Goal: Task Accomplishment & Management: Use online tool/utility

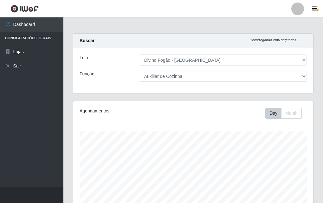
select select "499"
click at [199, 79] on select "[Selecione...] ASG ASG + ASG ++ Auxiliar de Cozinha Auxiliar de Cozinha + Auxil…" at bounding box center [223, 76] width 168 height 11
click at [139, 71] on select "[Selecione...] ASG ASG + ASG ++ Auxiliar de Cozinha Auxiliar de Cozinha + Auxil…" at bounding box center [223, 76] width 168 height 11
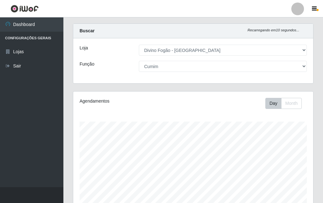
scroll to position [0, 0]
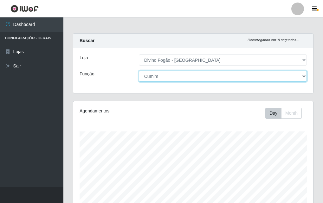
click at [185, 79] on select "[Selecione...] ASG ASG + ASG ++ Auxiliar de Cozinha Auxiliar de Cozinha + Auxil…" at bounding box center [223, 76] width 168 height 11
select select "9"
click at [139, 71] on select "[Selecione...] ASG ASG + ASG ++ Auxiliar de Cozinha Auxiliar de Cozinha + Auxil…" at bounding box center [223, 76] width 168 height 11
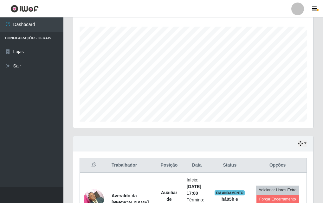
scroll to position [158, 0]
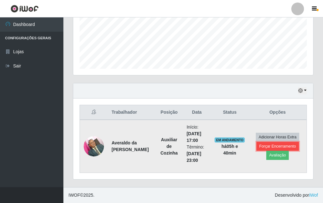
click at [281, 148] on button "Forçar Encerramento" at bounding box center [277, 146] width 42 height 9
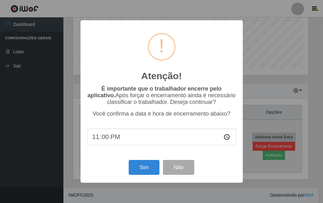
scroll to position [131, 237]
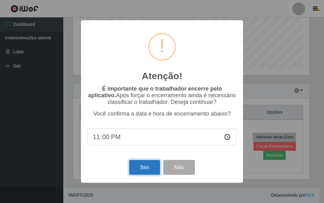
click at [139, 172] on button "Sim" at bounding box center [144, 167] width 31 height 15
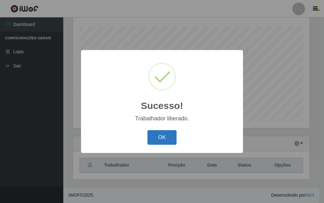
click at [156, 137] on button "OK" at bounding box center [162, 137] width 29 height 15
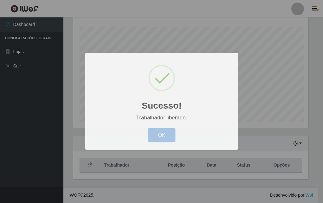
scroll to position [131, 240]
